Goal: Task Accomplishment & Management: Manage account settings

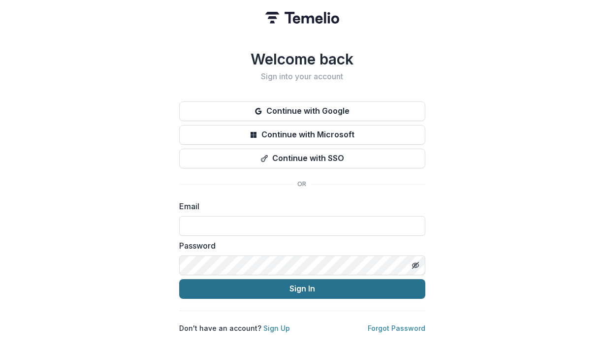
type input "**********"
click at [219, 287] on button "Sign In" at bounding box center [302, 289] width 246 height 20
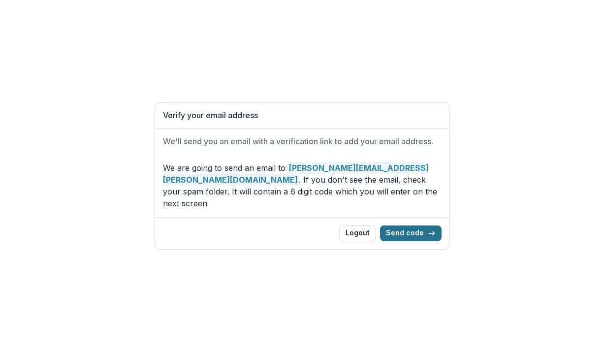
click at [401, 228] on button "Send code" at bounding box center [410, 233] width 61 height 16
